Goal: Task Accomplishment & Management: Complete application form

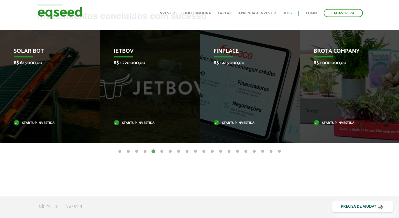
click at [161, 150] on button "6" at bounding box center [162, 152] width 6 height 6
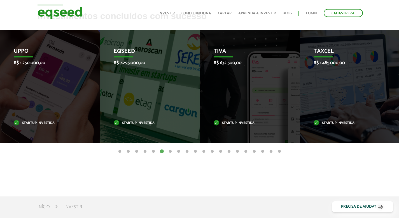
click at [172, 150] on button "7" at bounding box center [170, 152] width 6 height 6
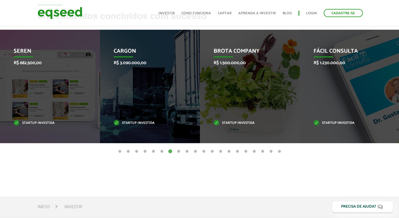
click at [179, 150] on button "8" at bounding box center [179, 152] width 6 height 6
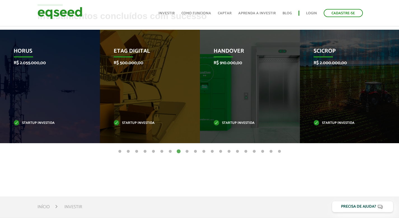
click at [188, 150] on button "9" at bounding box center [187, 152] width 6 height 6
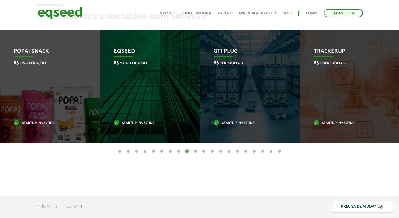
click at [195, 150] on button "10" at bounding box center [195, 152] width 6 height 6
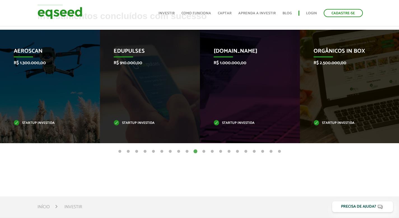
click at [202, 150] on button "11" at bounding box center [204, 152] width 6 height 6
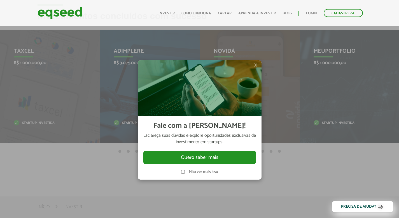
click at [234, 13] on ul "Início Investir Como funciona Captar Aprenda a investir Blog Login Cadastre-se" at bounding box center [260, 13] width 210 height 8
click at [210, 173] on label "Não ver mais isso" at bounding box center [203, 172] width 29 height 4
click at [256, 66] on span "×" at bounding box center [255, 65] width 3 height 7
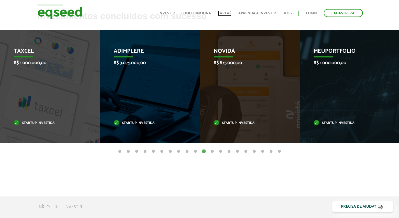
click at [224, 13] on link "Captar" at bounding box center [225, 13] width 14 height 4
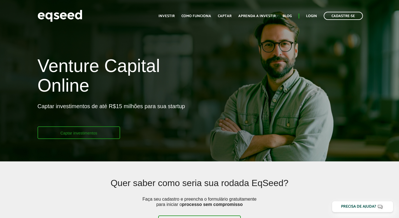
click at [85, 130] on link "Captar investimentos" at bounding box center [78, 132] width 83 height 13
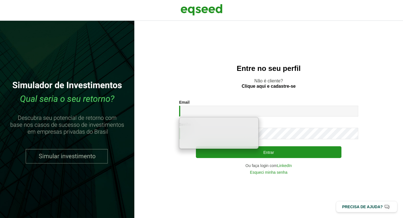
type input "**********"
click at [191, 178] on div "**********" at bounding box center [268, 119] width 268 height 197
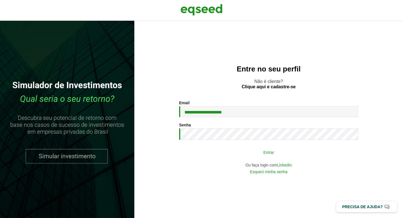
click at [232, 149] on button "Entrar" at bounding box center [268, 152] width 145 height 11
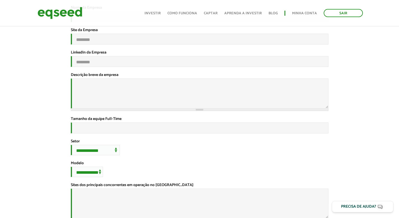
scroll to position [111, 0]
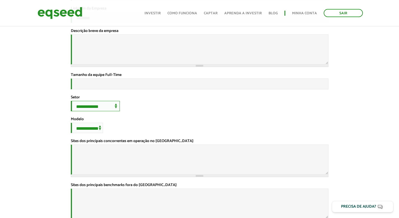
click at [79, 111] on select "**********" at bounding box center [95, 106] width 49 height 10
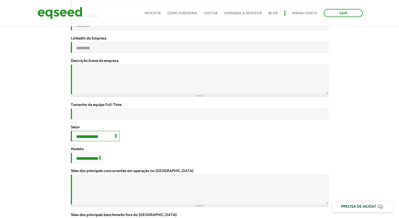
scroll to position [0, 0]
